Goal: Task Accomplishment & Management: Manage account settings

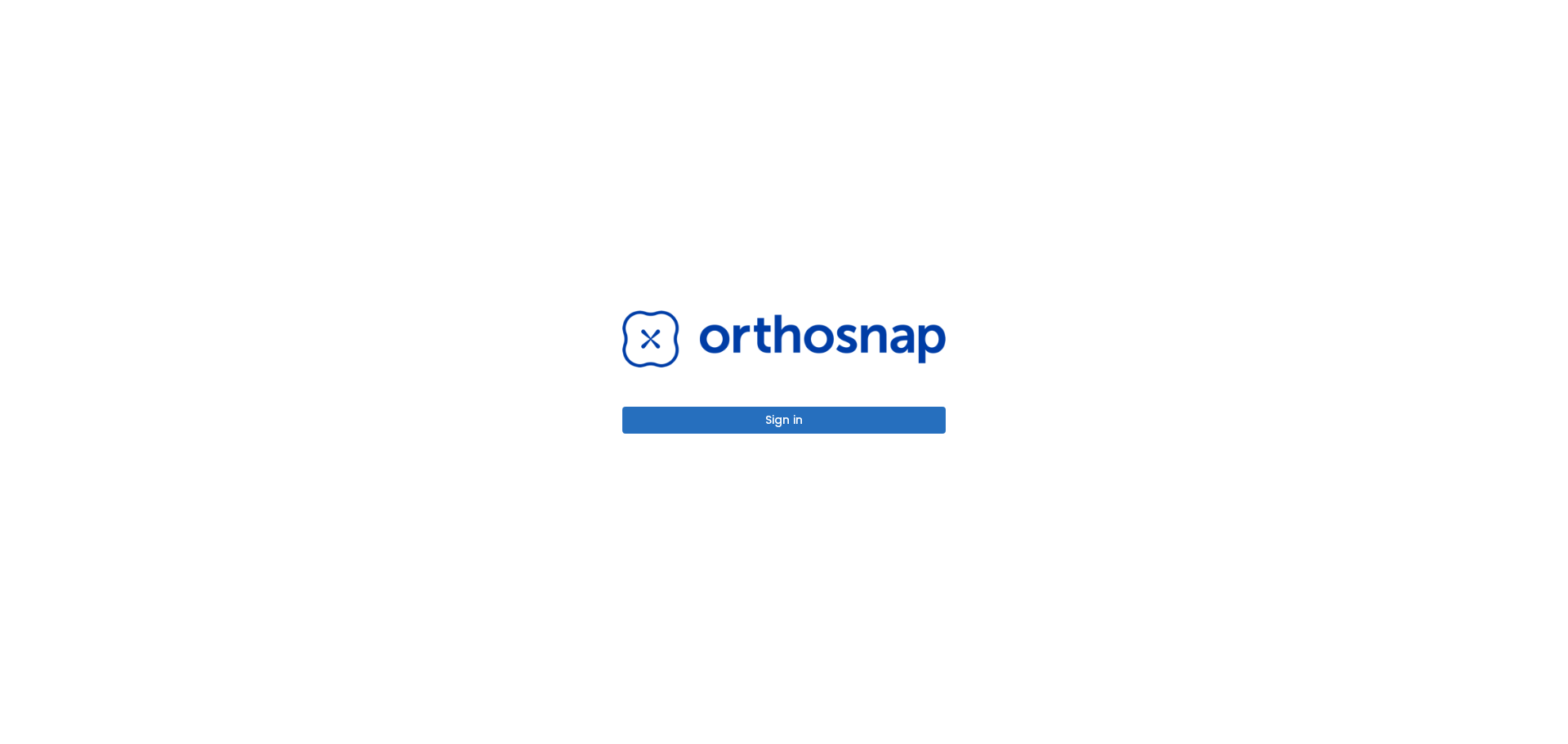
click at [784, 424] on button "Sign in" at bounding box center [784, 420] width 323 height 27
click at [315, 203] on div "Sign in" at bounding box center [784, 372] width 1568 height 744
click at [850, 415] on button "Sign in" at bounding box center [784, 420] width 323 height 27
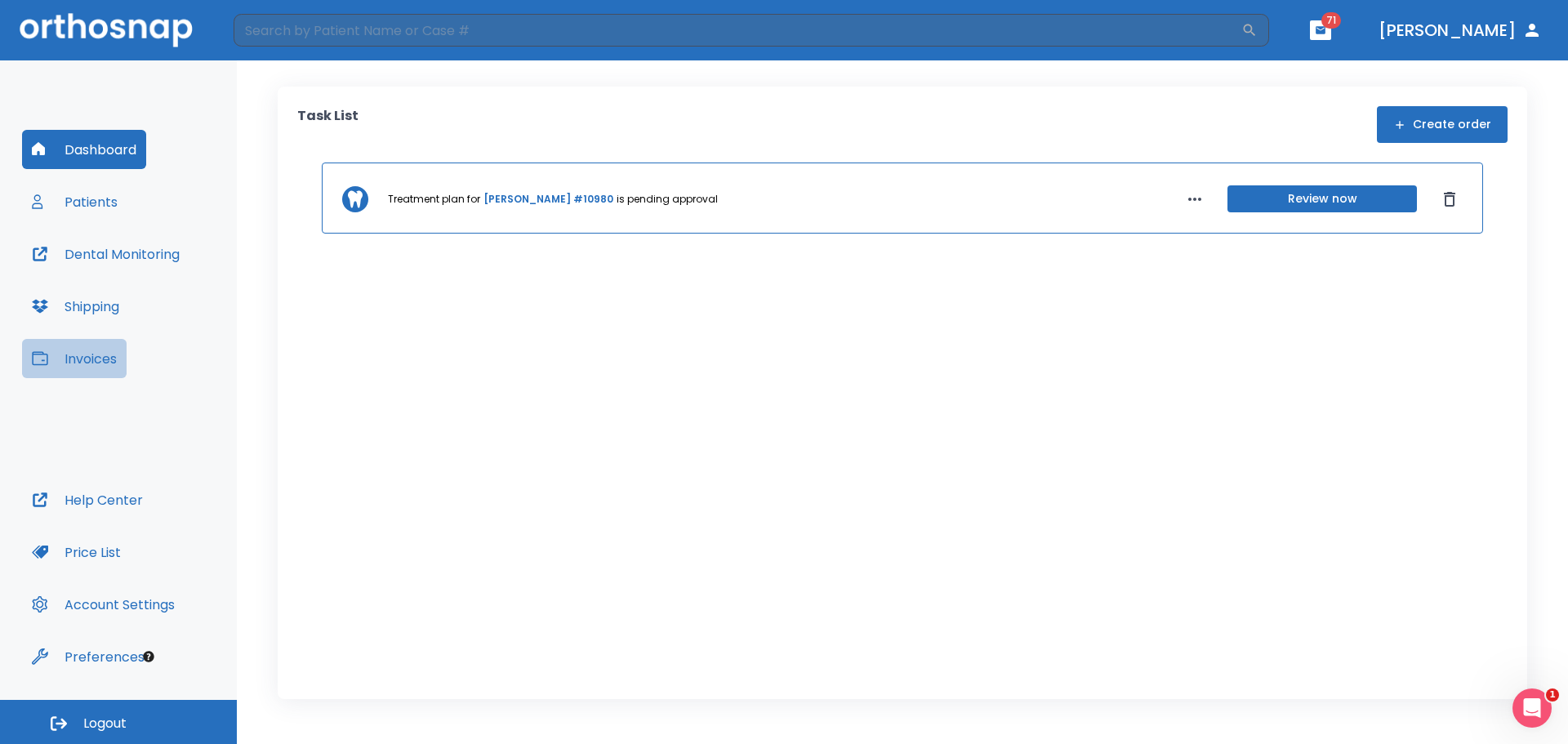
click at [99, 359] on button "Invoices" at bounding box center [75, 358] width 105 height 40
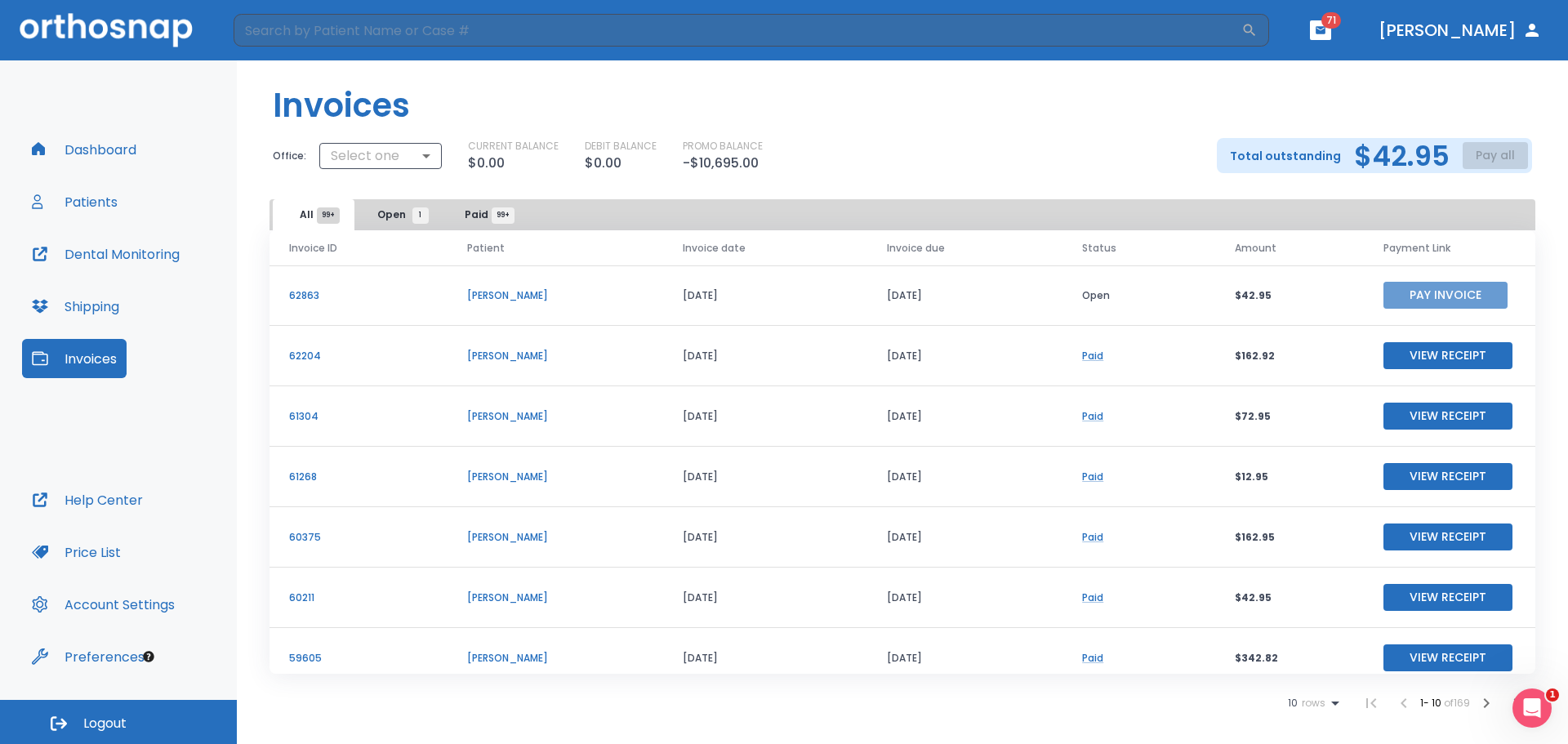
click at [1419, 295] on button "Pay Invoice" at bounding box center [1446, 295] width 124 height 27
